Goal: Task Accomplishment & Management: Use online tool/utility

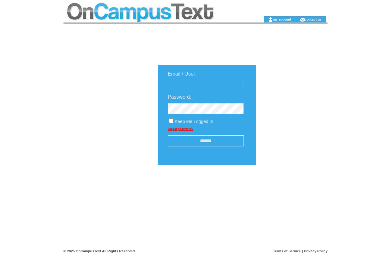
type input "**********"
click at [203, 140] on input "******" at bounding box center [206, 140] width 76 height 11
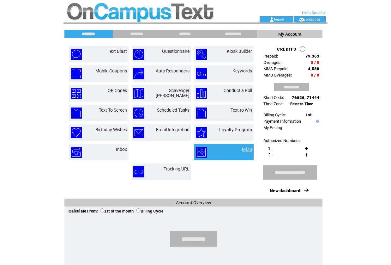
click at [248, 150] on link "MMS" at bounding box center [247, 149] width 10 height 5
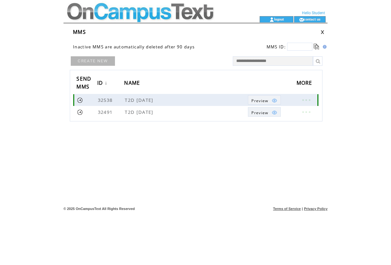
click at [132, 99] on span "T2D 9/1/25" at bounding box center [140, 100] width 30 height 6
click at [79, 101] on link at bounding box center [80, 100] width 6 height 6
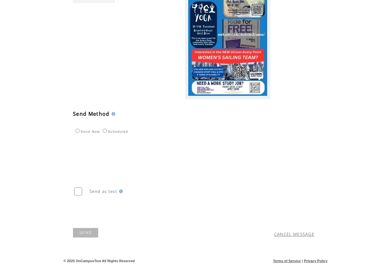
scroll to position [219, 0]
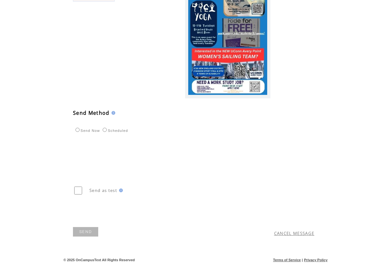
click at [89, 231] on link "SEND" at bounding box center [85, 231] width 25 height 9
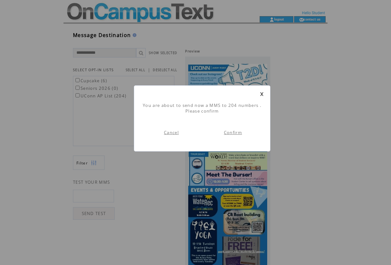
scroll to position [0, 0]
click at [231, 132] on link "Confirm" at bounding box center [233, 133] width 18 height 6
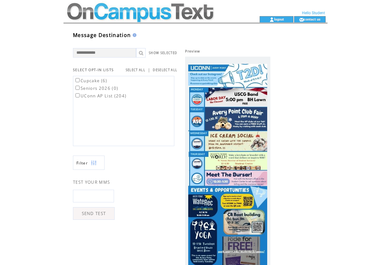
scroll to position [0, 0]
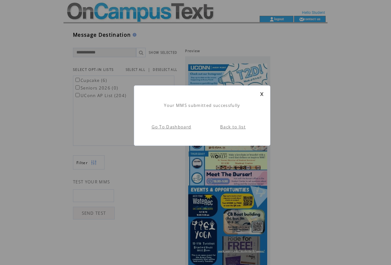
click at [260, 93] on link at bounding box center [262, 94] width 4 height 4
